Goal: Task Accomplishment & Management: Use online tool/utility

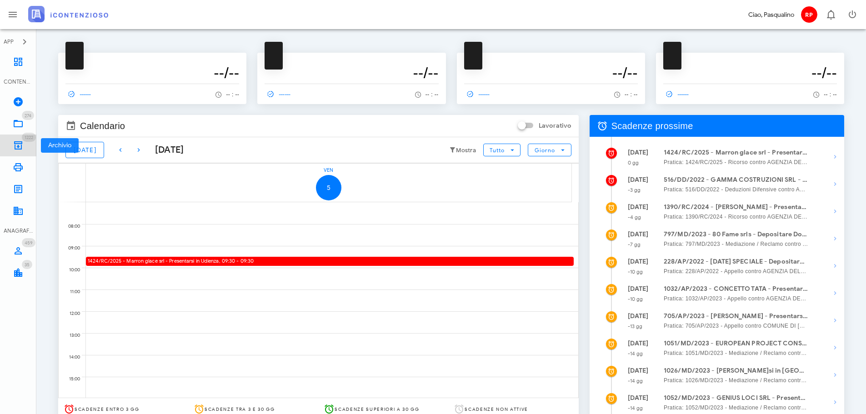
click at [14, 137] on link "1222 Archivio 1222" at bounding box center [18, 146] width 36 height 22
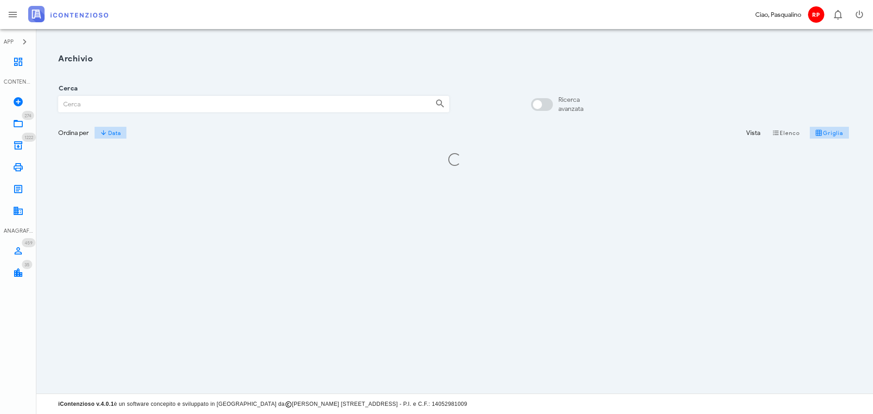
click at [238, 109] on input "Cerca" at bounding box center [243, 103] width 369 height 15
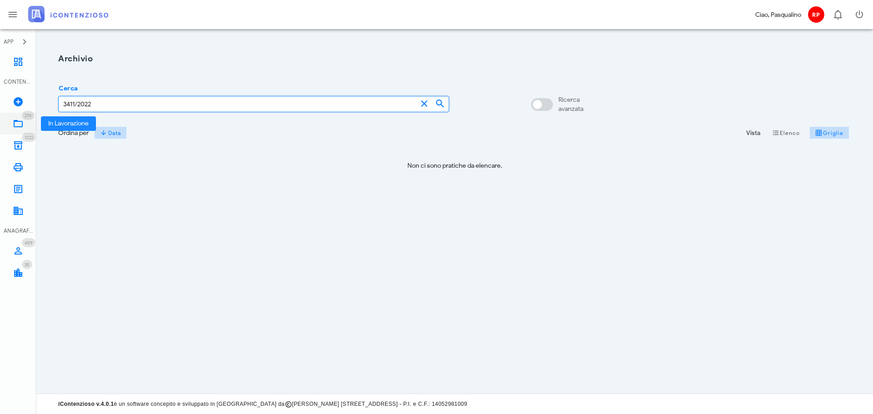
type input "3411/2022"
click at [23, 130] on link "274 In Lavorazione 274" at bounding box center [18, 124] width 36 height 22
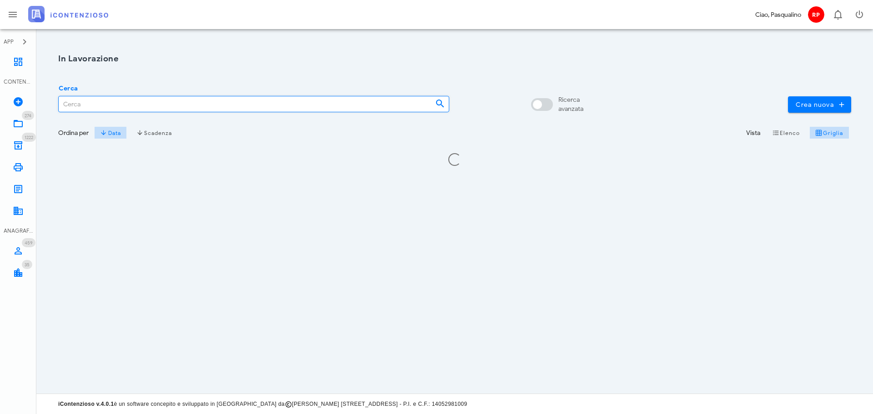
click at [110, 105] on input "Cerca" at bounding box center [243, 103] width 369 height 15
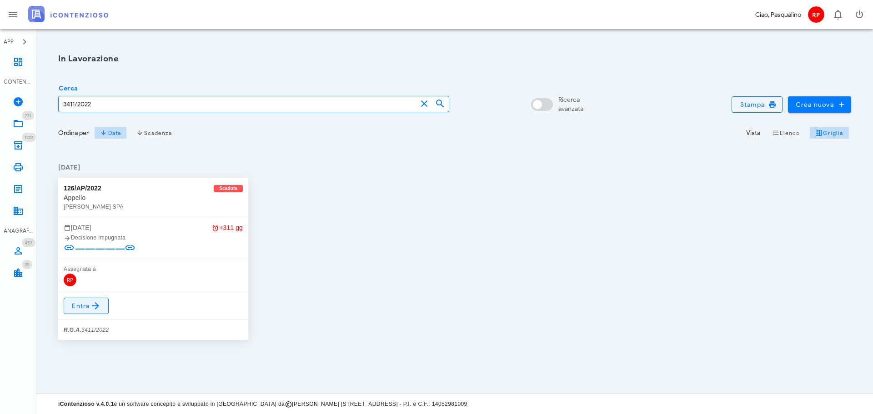
type input "3411/2022"
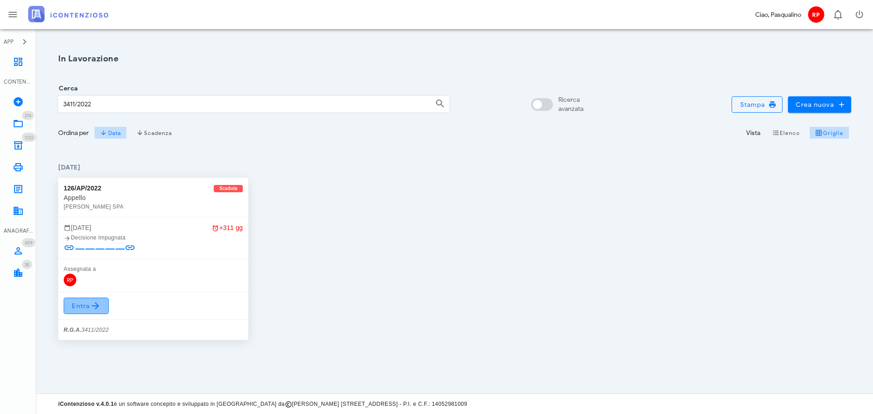
click at [80, 308] on span "Entra" at bounding box center [86, 306] width 30 height 11
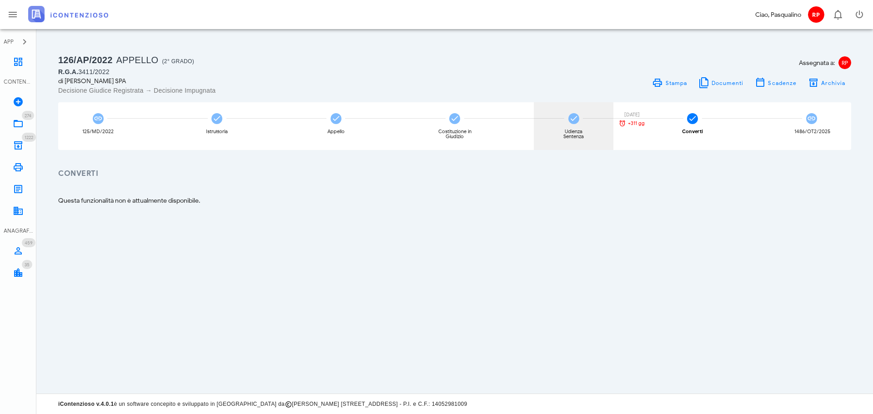
click at [600, 130] on div "Udienza Sentenza 29/10/2024 +311 gg" at bounding box center [574, 126] width 80 height 48
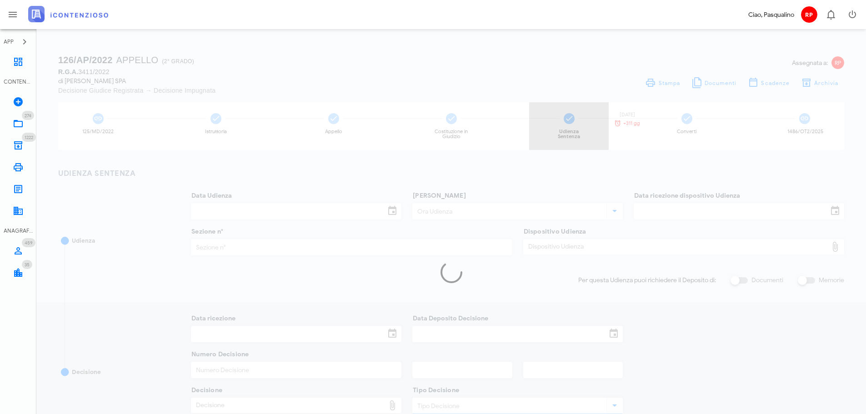
type input "25/03/2024"
type input "12:00"
type input "05/12/2023"
type input "7"
type input "29/03/2024"
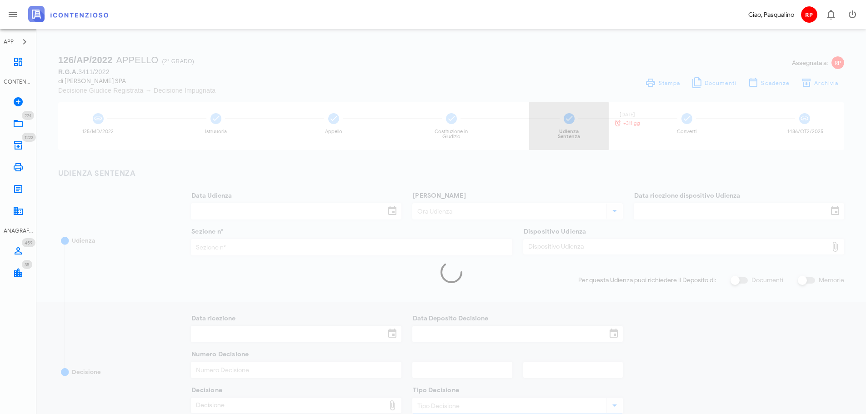
type input "29/03/2024"
type input "2586"
type input "07"
type input "2024"
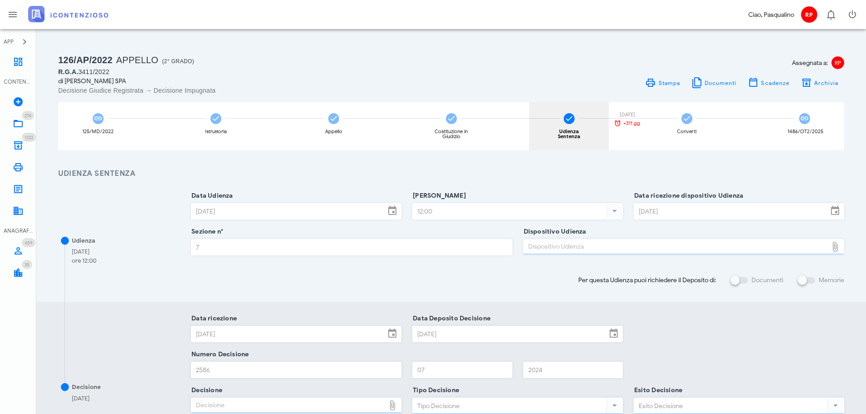
type input "Sentenza"
type input "Favorevole"
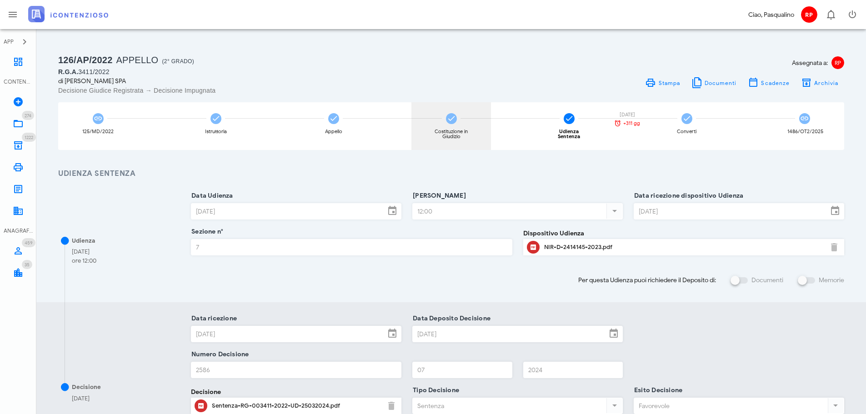
click at [457, 140] on div "Costituzione in Giudizio" at bounding box center [452, 126] width 80 height 48
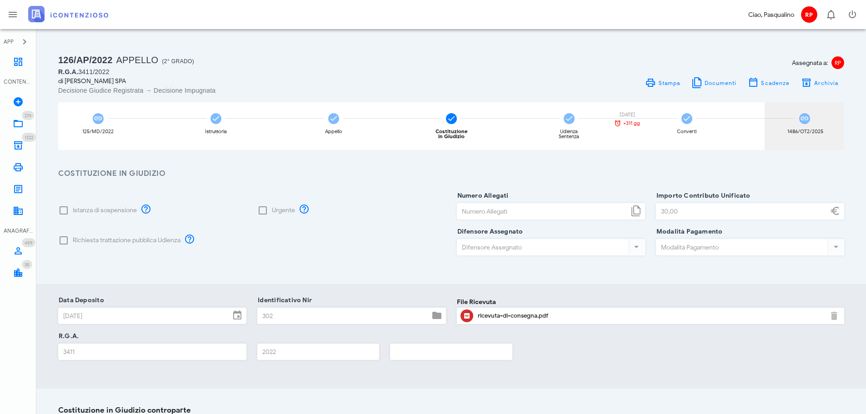
click at [797, 121] on div "1486/OT2/2025" at bounding box center [805, 126] width 80 height 48
